Goal: Information Seeking & Learning: Learn about a topic

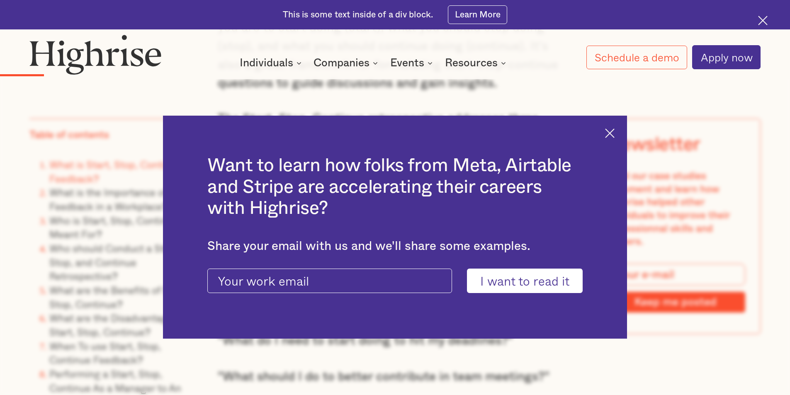
scroll to position [1203, 0]
click at [622, 132] on div "Want to learn how folks from Meta, Airtable and Stripe are accelerating their c…" at bounding box center [395, 228] width 464 height 224
click at [611, 134] on img at bounding box center [610, 134] width 10 height 10
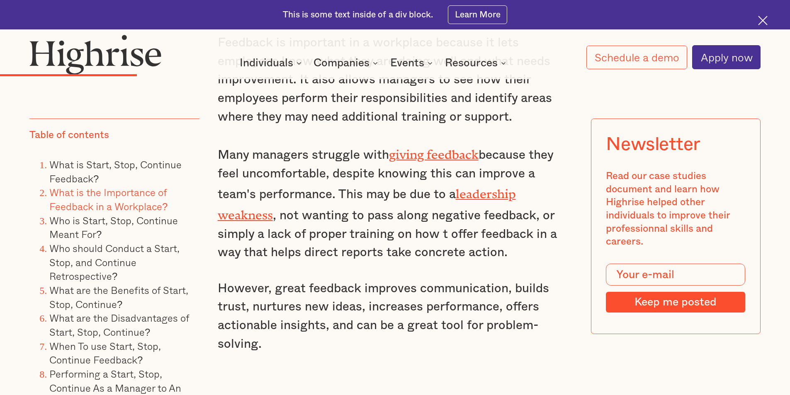
scroll to position [2240, 0]
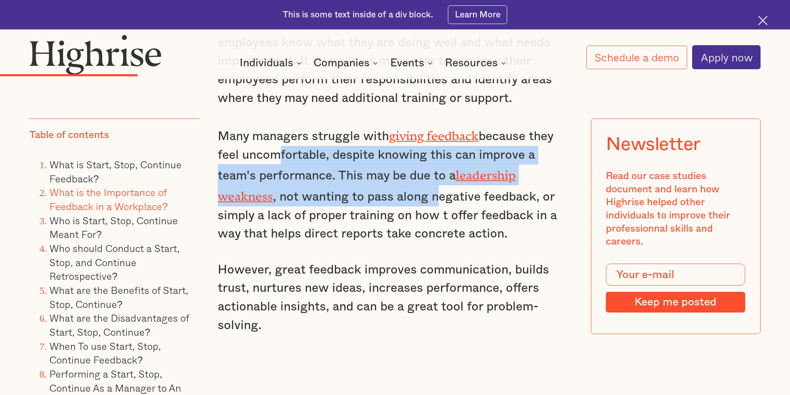
drag, startPoint x: 310, startPoint y: 139, endPoint x: 437, endPoint y: 167, distance: 130.8
click at [437, 167] on p "Many managers struggle with giving feedback because they feel uncomfortable, de…" at bounding box center [395, 184] width 355 height 119
click at [365, 168] on p "Many managers struggle with giving feedback because they feel uncomfortable, de…" at bounding box center [395, 184] width 355 height 119
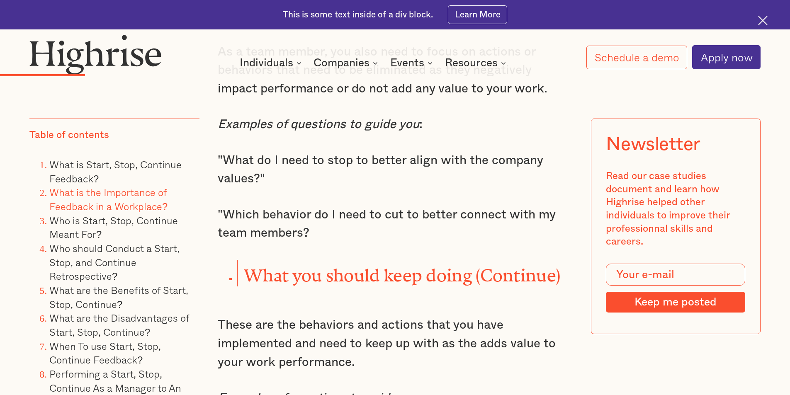
scroll to position [1535, 0]
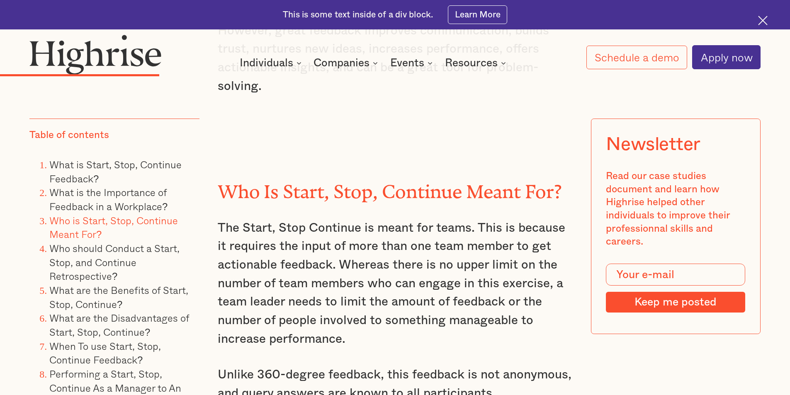
scroll to position [2572, 0]
